Goal: Transaction & Acquisition: Purchase product/service

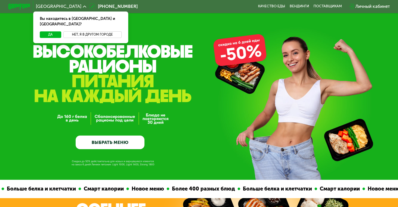
click at [71, 31] on button "Нет, я в другом городе" at bounding box center [92, 34] width 58 height 7
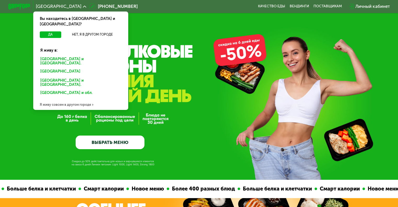
click at [72, 56] on div "Санкт-Петербурге и обл." at bounding box center [80, 62] width 89 height 12
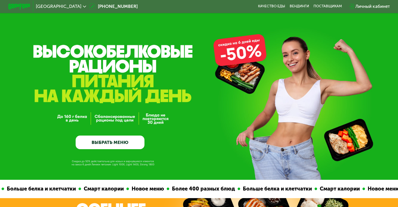
click at [114, 141] on link "ВЫБРАТЬ МЕНЮ" at bounding box center [110, 143] width 69 height 14
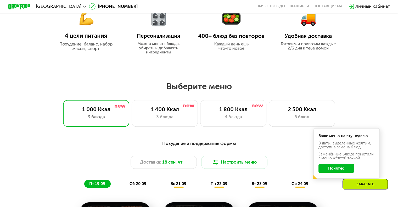
scroll to position [288, 0]
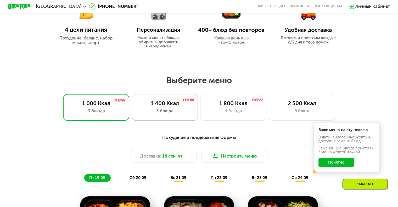
click at [151, 114] on div "3 блюда" at bounding box center [165, 111] width 55 height 7
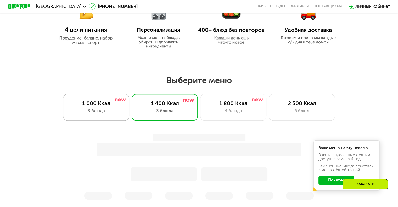
click at [93, 109] on div "1 000 Ккал 3 блюда" at bounding box center [96, 107] width 67 height 26
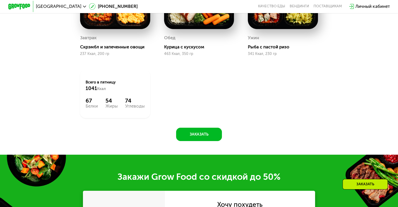
scroll to position [524, 0]
